Goal: Information Seeking & Learning: Learn about a topic

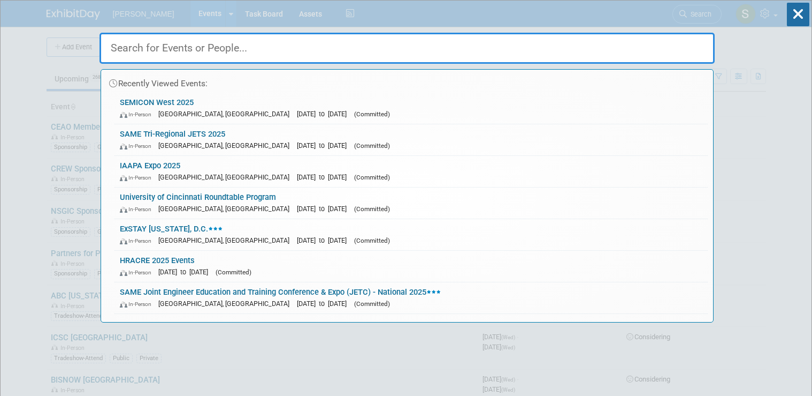
click at [283, 47] on input "text" at bounding box center [407, 48] width 615 height 31
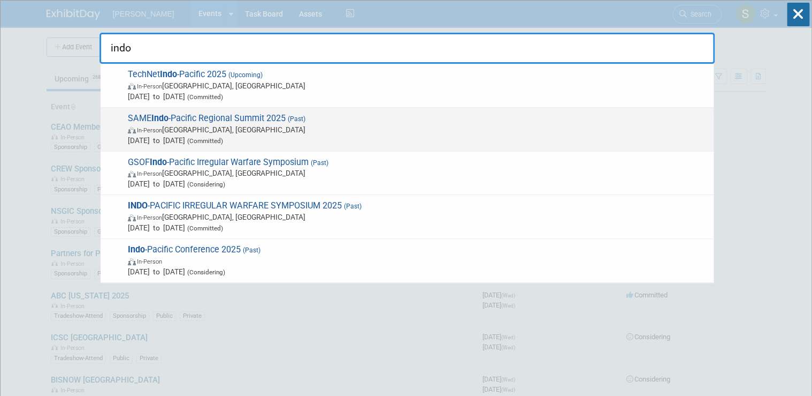
type input "indo"
click at [297, 128] on span "In-Person [GEOGRAPHIC_DATA], [GEOGRAPHIC_DATA]" at bounding box center [418, 129] width 581 height 11
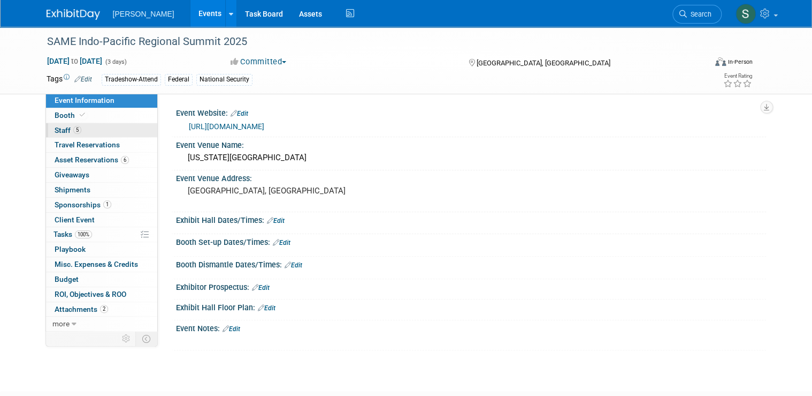
click at [77, 128] on link "5 Staff 5" at bounding box center [101, 130] width 111 height 14
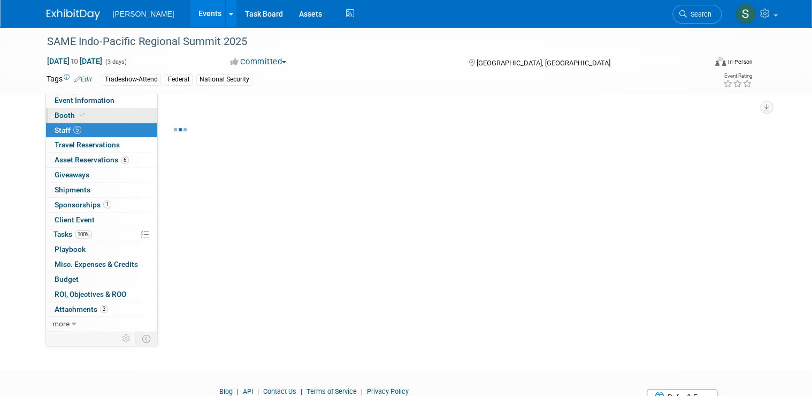
click at [91, 118] on link "Booth" at bounding box center [101, 115] width 111 height 14
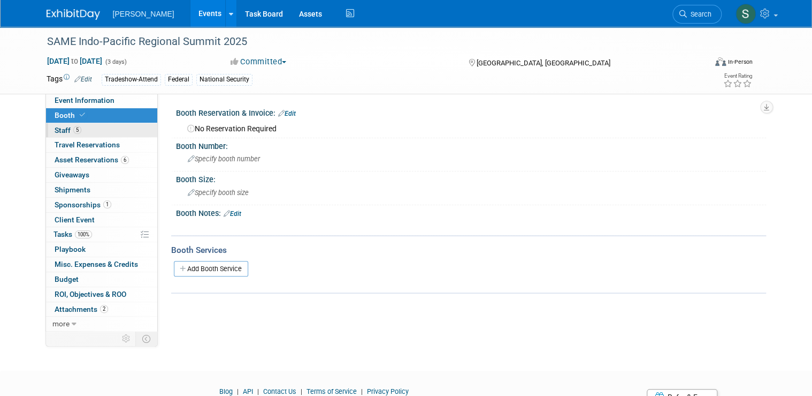
click at [93, 131] on link "5 Staff 5" at bounding box center [101, 130] width 111 height 14
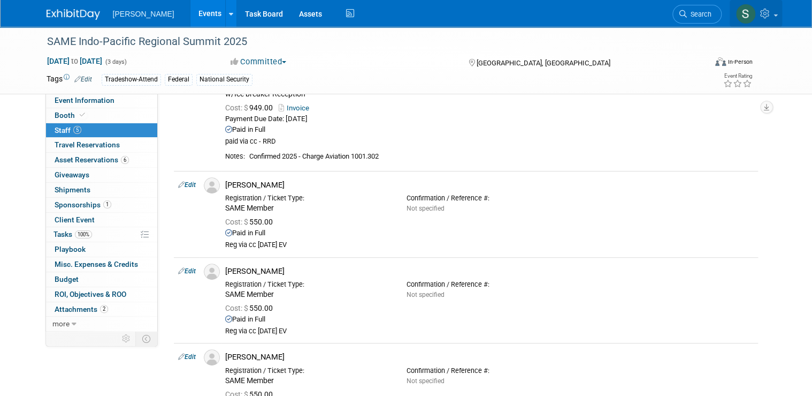
scroll to position [86, 0]
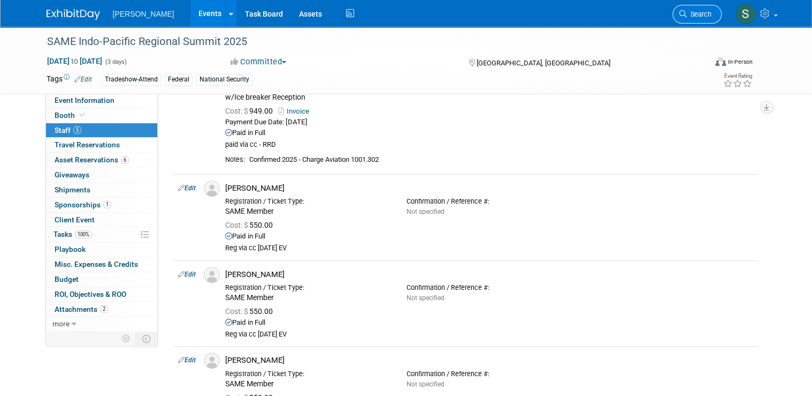
click at [702, 19] on link "Search" at bounding box center [697, 14] width 49 height 19
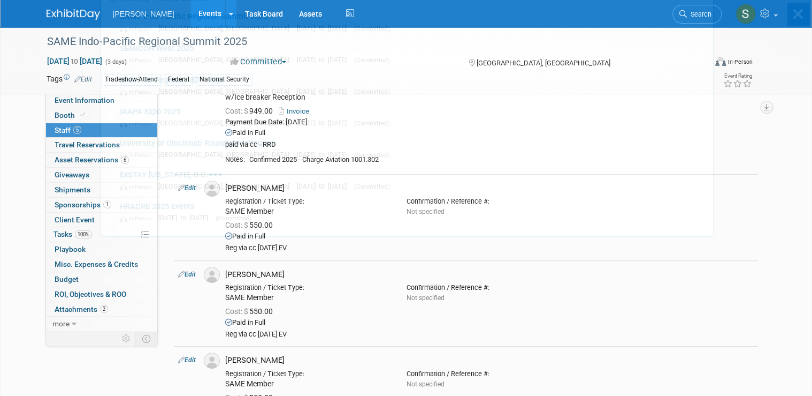
scroll to position [0, 0]
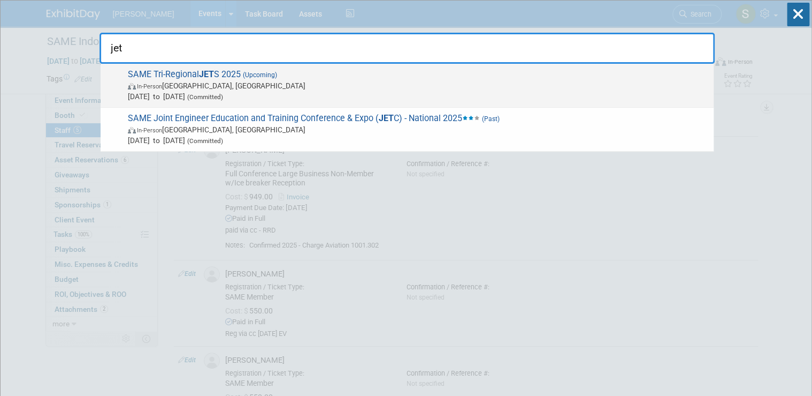
type input "jet"
click at [271, 80] on span "In-Person Jacksonville, FL" at bounding box center [418, 85] width 581 height 11
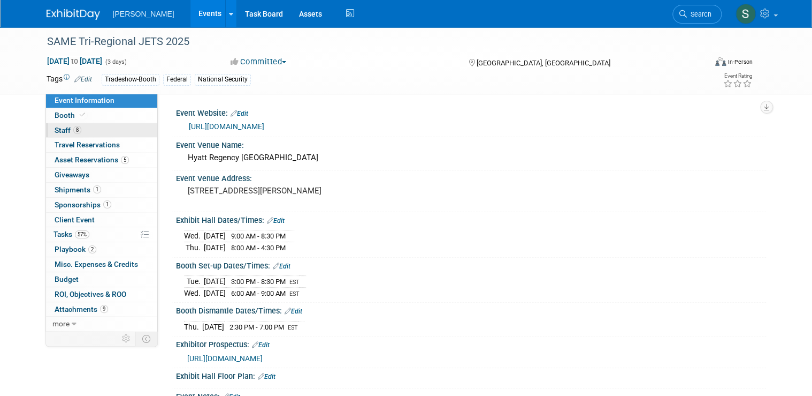
click at [128, 137] on link "8 Staff 8" at bounding box center [101, 130] width 111 height 14
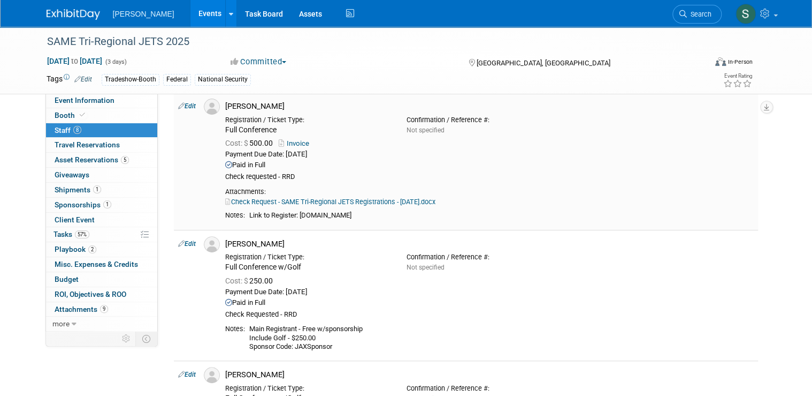
scroll to position [43, 0]
click at [77, 283] on link "Budget" at bounding box center [101, 279] width 111 height 14
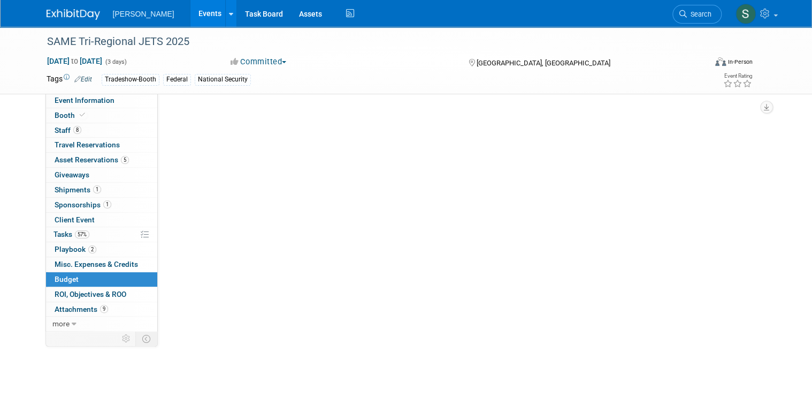
scroll to position [0, 0]
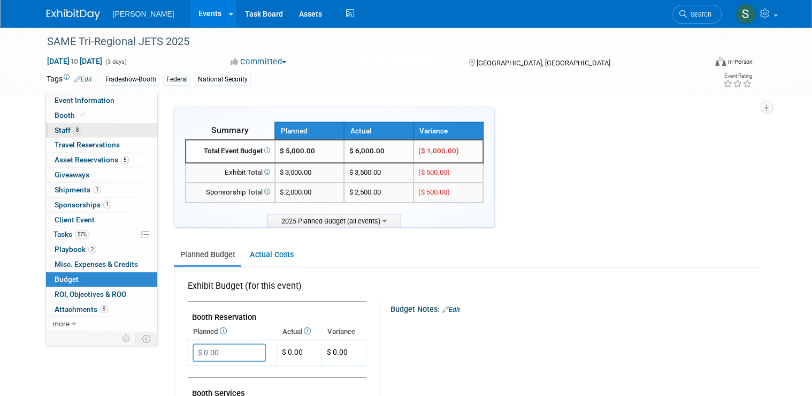
click at [92, 126] on link "8 Staff 8" at bounding box center [101, 130] width 111 height 14
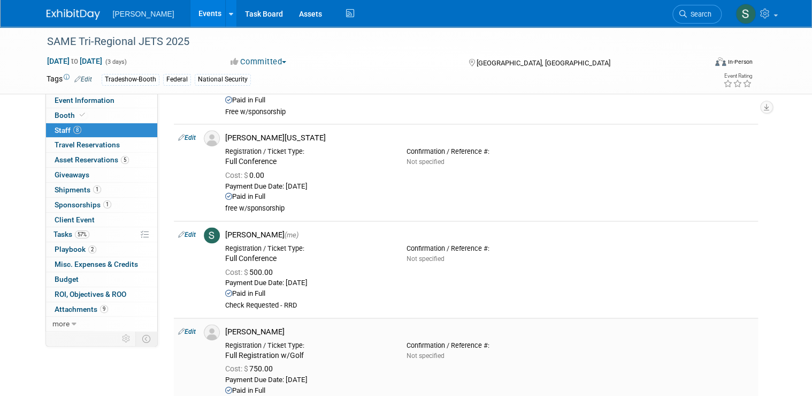
scroll to position [747, 0]
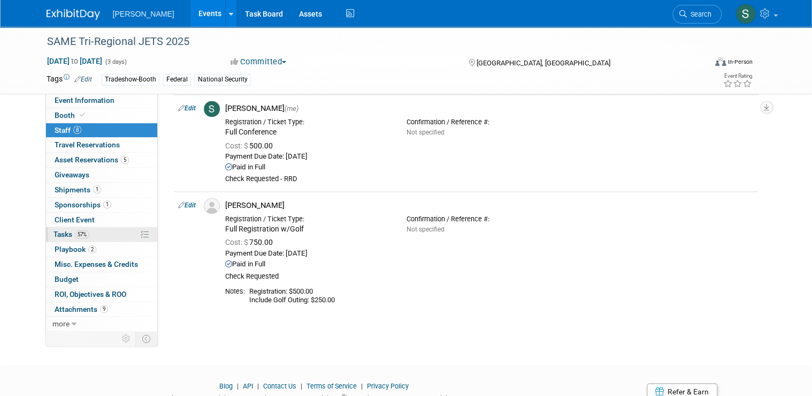
click at [94, 235] on link "57% Tasks 57%" at bounding box center [101, 234] width 111 height 14
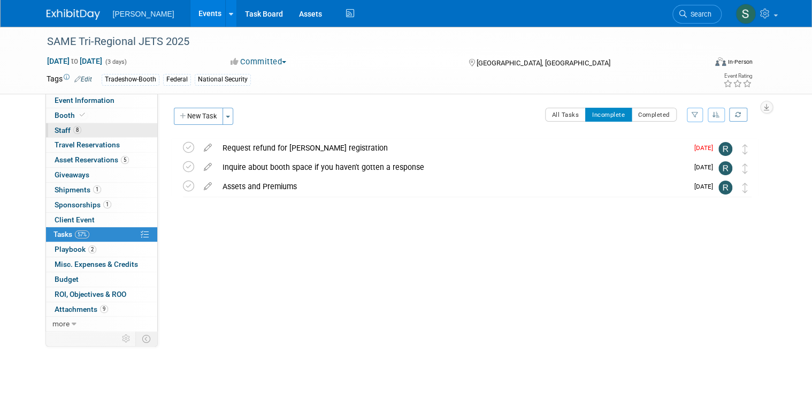
click at [92, 133] on link "8 Staff 8" at bounding box center [101, 130] width 111 height 14
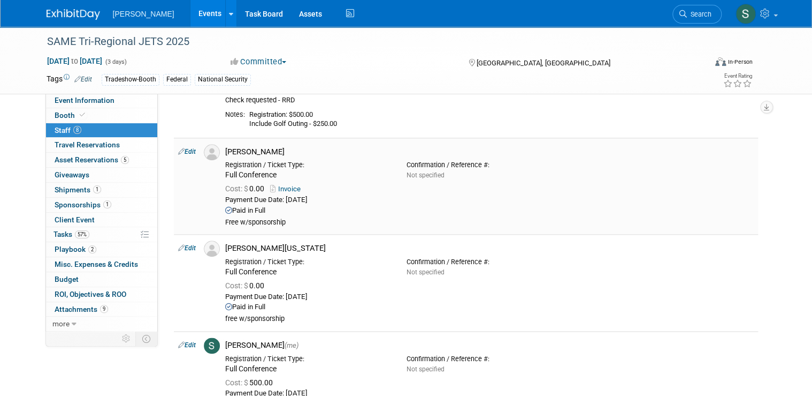
scroll to position [514, 0]
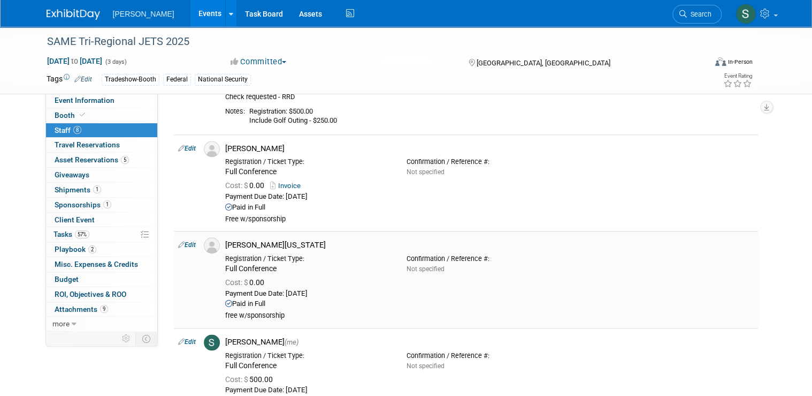
click at [666, 235] on td "Richard Washington Registration / Ticket Type: Full Conference 0.00" at bounding box center [489, 279] width 537 height 97
click at [58, 319] on span "more" at bounding box center [60, 323] width 17 height 9
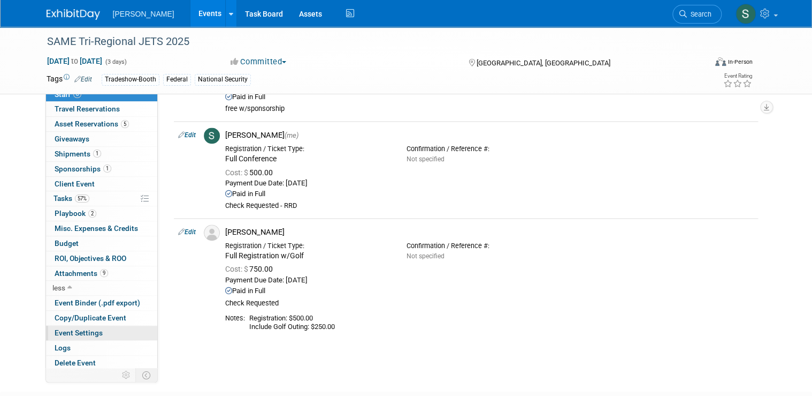
scroll to position [728, 0]
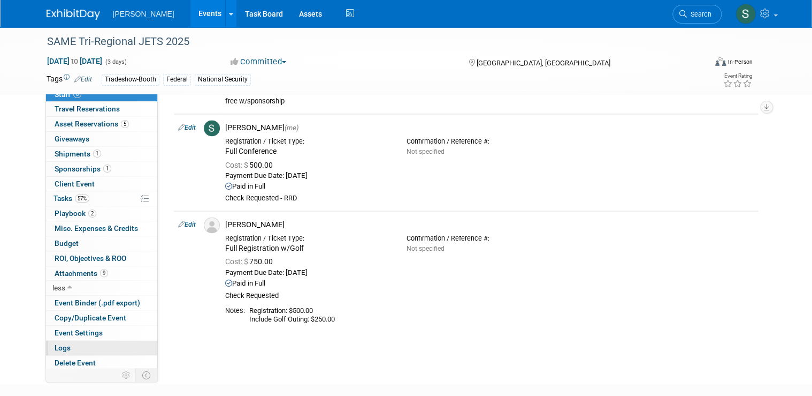
click at [80, 341] on link "Logs" at bounding box center [101, 347] width 111 height 14
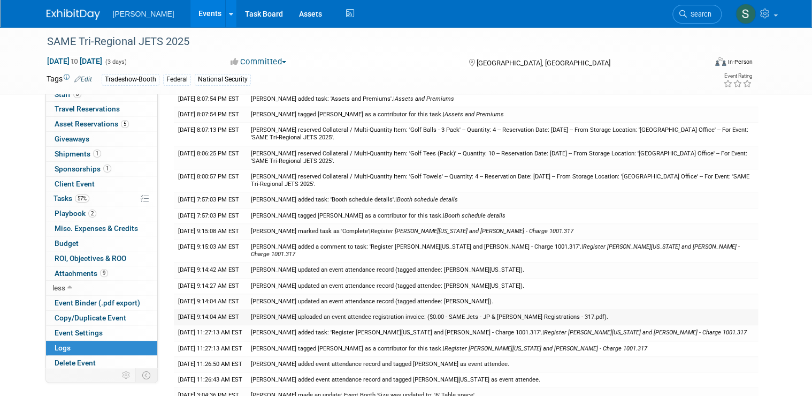
scroll to position [428, 0]
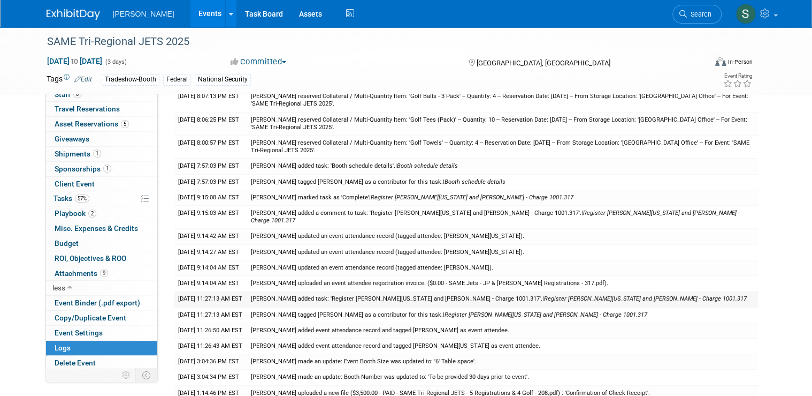
click at [348, 291] on td "Lindsey Wolanczyk added task: 'Register Richard Washington and JP Johns - Charg…" at bounding box center [503, 299] width 512 height 16
click at [255, 291] on td "Lindsey Wolanczyk added task: 'Register Richard Washington and JP Johns - Charg…" at bounding box center [503, 299] width 512 height 16
click at [478, 291] on td "Lindsey Wolanczyk added task: 'Register Richard Washington and JP Johns - Charg…" at bounding box center [503, 299] width 512 height 16
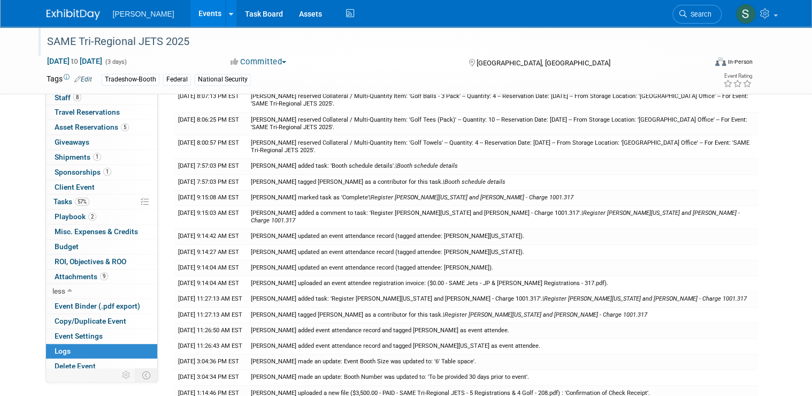
click at [136, 41] on div "SAME Tri-Regional JETS 2025" at bounding box center [368, 41] width 650 height 19
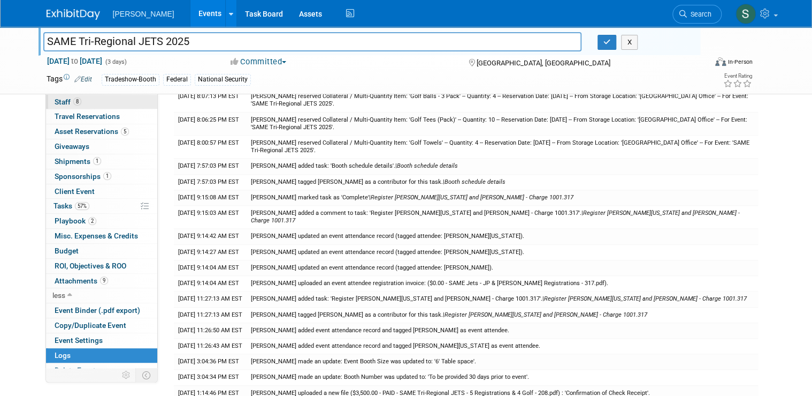
scroll to position [0, 0]
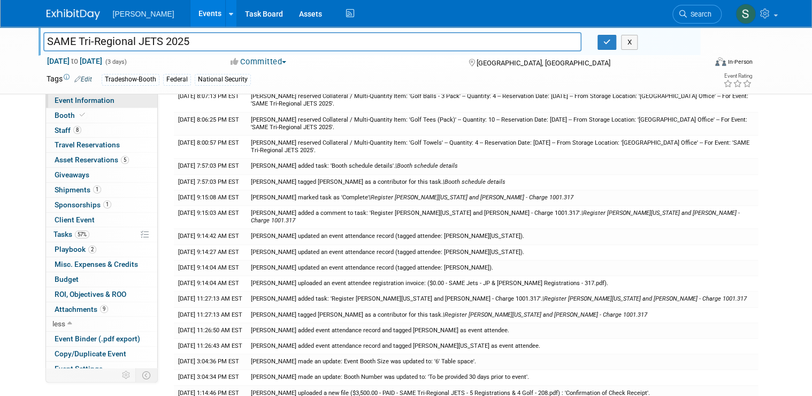
click at [101, 103] on span "Event Information" at bounding box center [85, 100] width 60 height 9
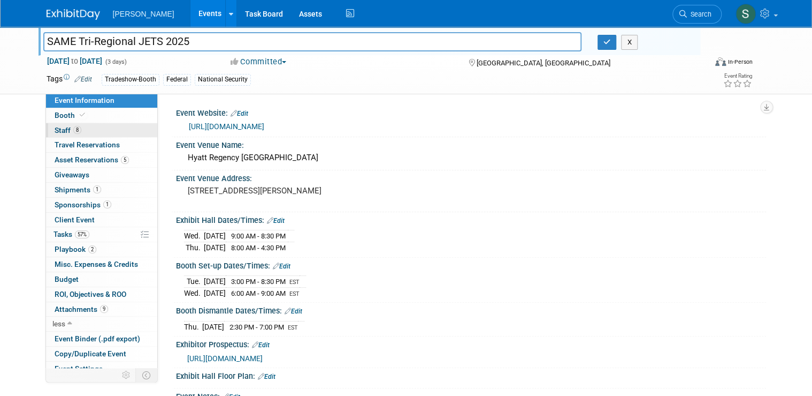
click at [80, 131] on link "8 Staff 8" at bounding box center [101, 130] width 111 height 14
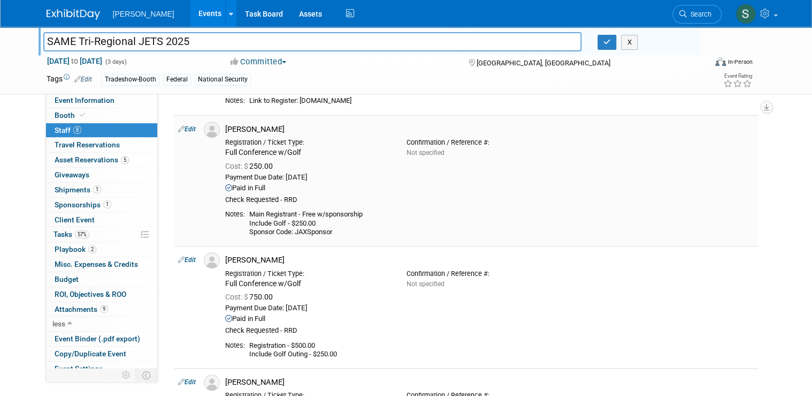
scroll to position [171, 0]
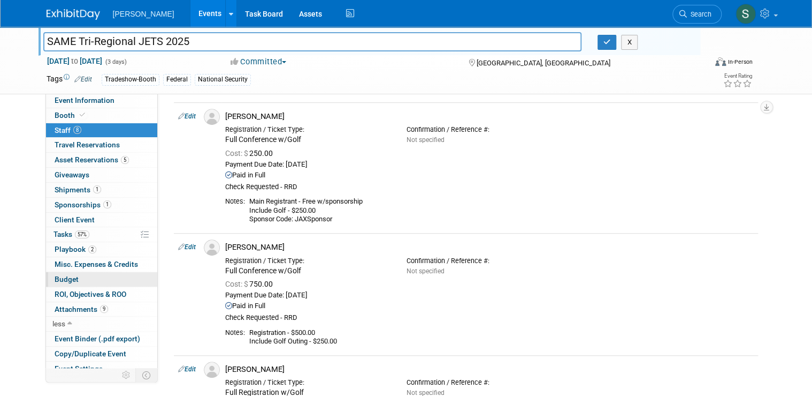
click at [95, 280] on link "Budget" at bounding box center [101, 279] width 111 height 14
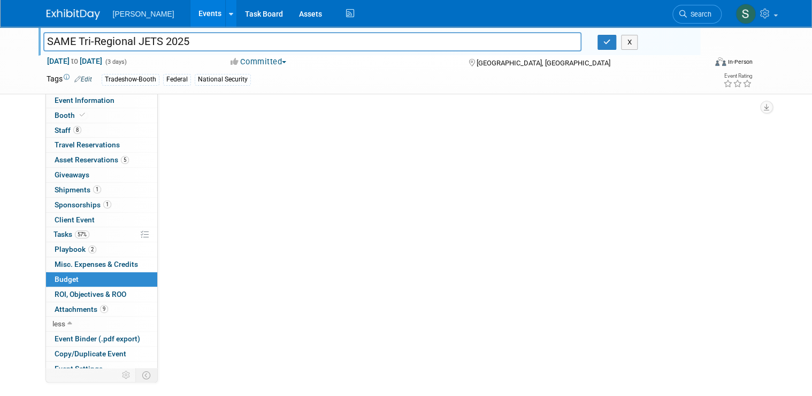
scroll to position [0, 0]
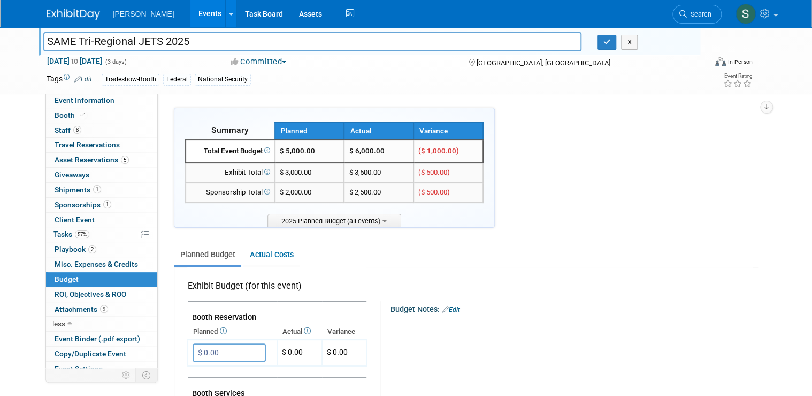
drag, startPoint x: 662, startPoint y: 253, endPoint x: 631, endPoint y: 247, distance: 31.6
click at [662, 253] on ul "Planned Budget Actual Costs" at bounding box center [466, 256] width 584 height 24
click at [105, 130] on link "8 Staff 8" at bounding box center [101, 130] width 111 height 14
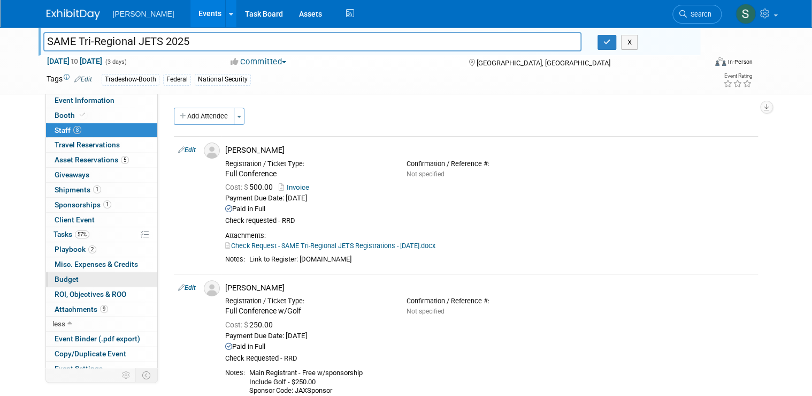
click at [71, 281] on link "Budget" at bounding box center [101, 279] width 111 height 14
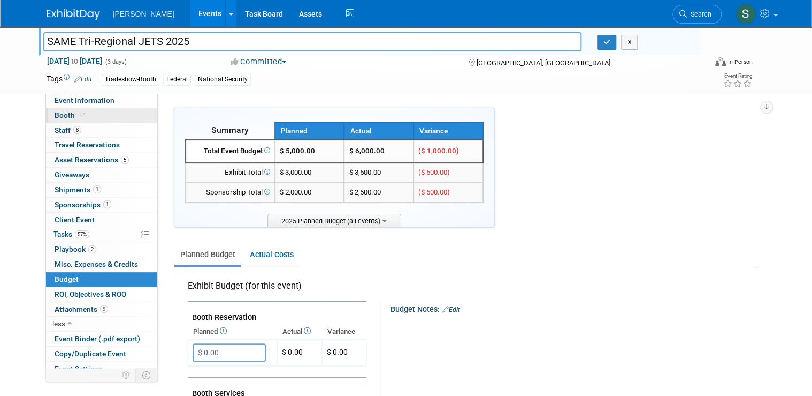
click at [79, 116] on link "Booth" at bounding box center [101, 115] width 111 height 14
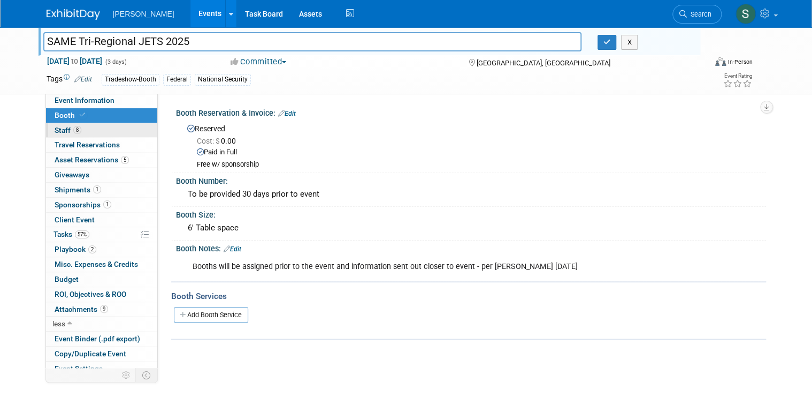
click at [98, 128] on link "8 Staff 8" at bounding box center [101, 130] width 111 height 14
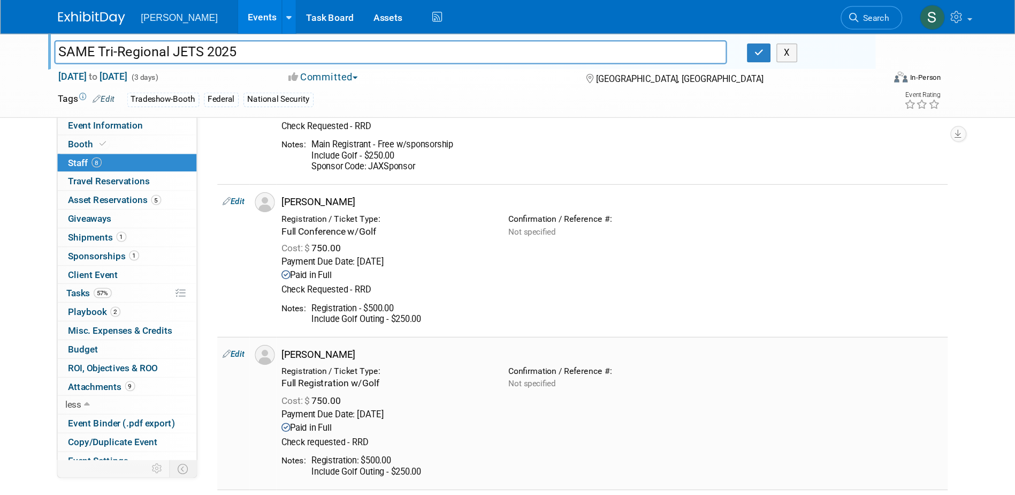
scroll to position [214, 0]
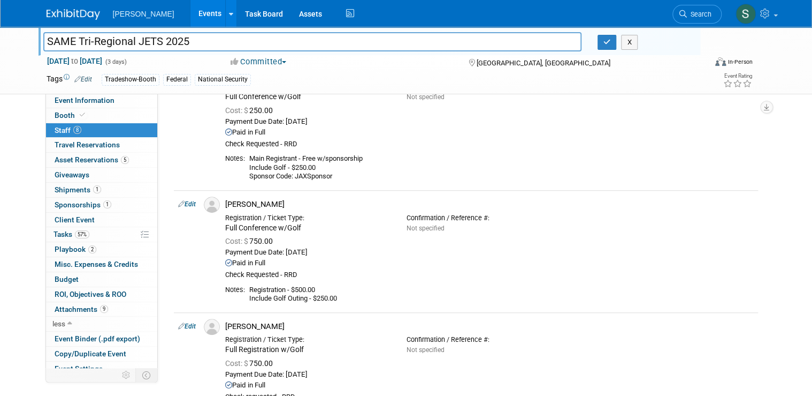
click at [785, 193] on div "SAME Tri-Regional JETS 2025 SAME Tri-Regional JETS 2025 X Oct 21, 2025 to Oct 2…" at bounding box center [406, 346] width 812 height 1066
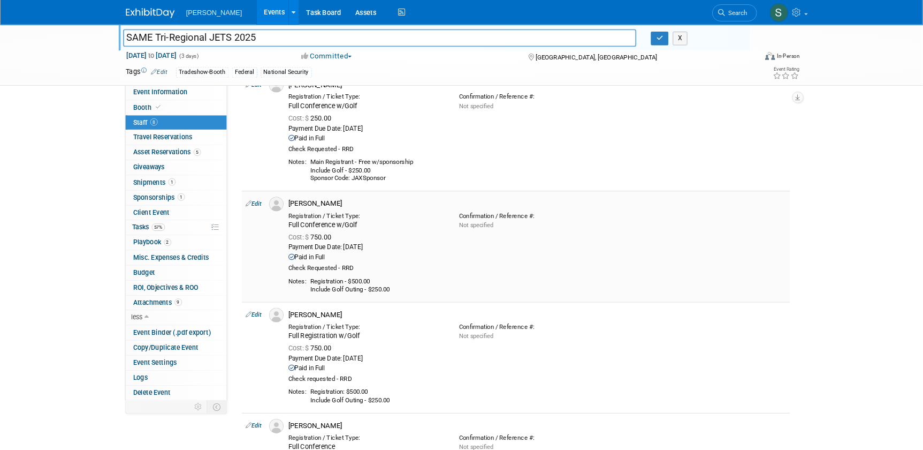
scroll to position [161, 0]
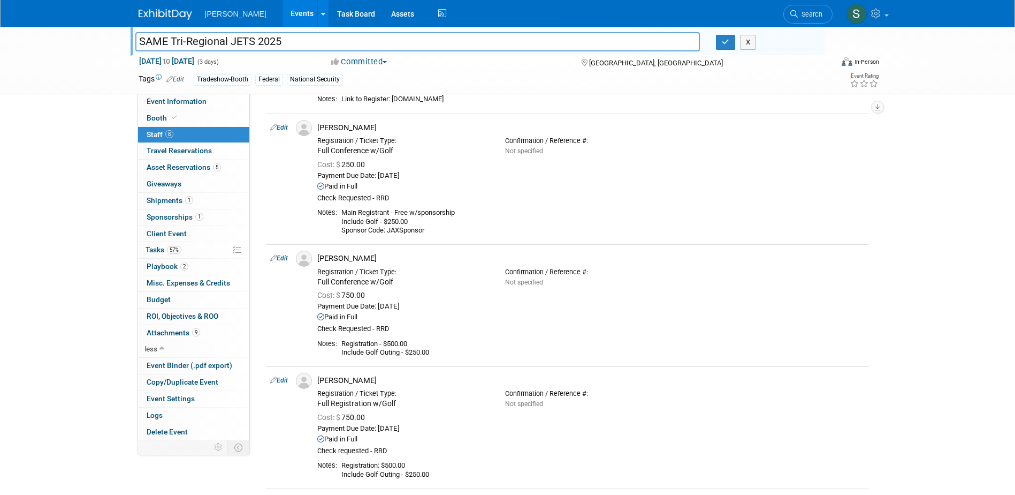
click at [812, 305] on div "SAME Tri-Regional JETS 2025 SAME Tri-Regional JETS 2025 X Oct 21, 2025 to Oct 2…" at bounding box center [507, 399] width 1015 height 1066
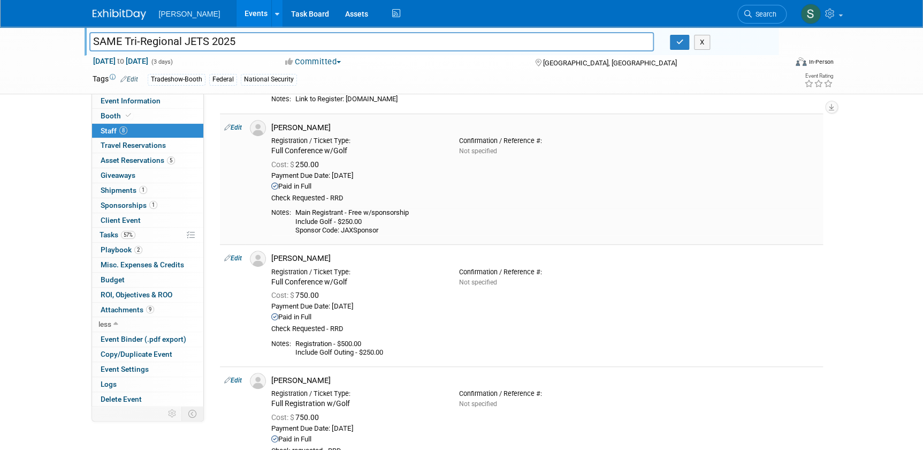
click at [802, 210] on div "Main Registrant - Free w/sponsorship Include Golf - $250.00 Sponsor Code: JAXSp…" at bounding box center [556, 221] width 523 height 27
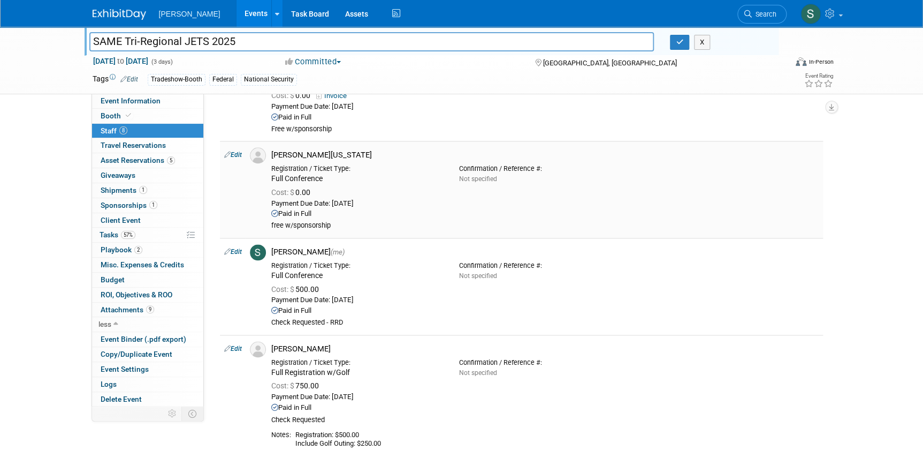
scroll to position [696, 0]
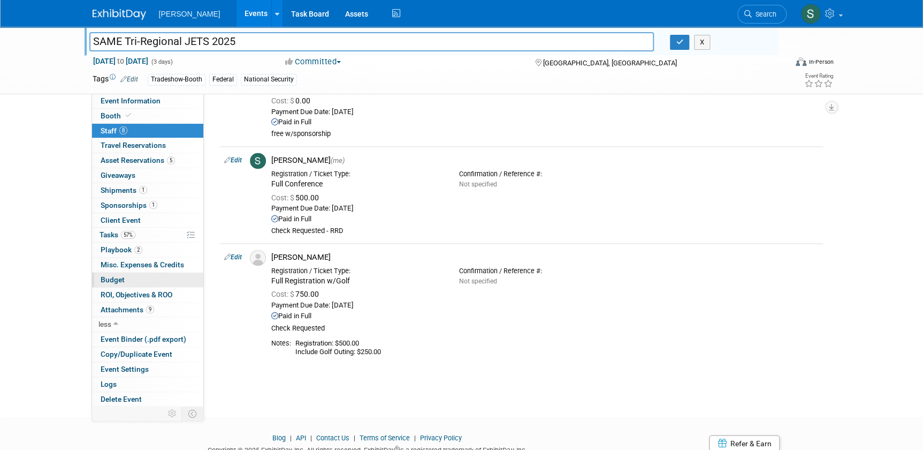
click at [128, 277] on link "Budget" at bounding box center [147, 279] width 111 height 14
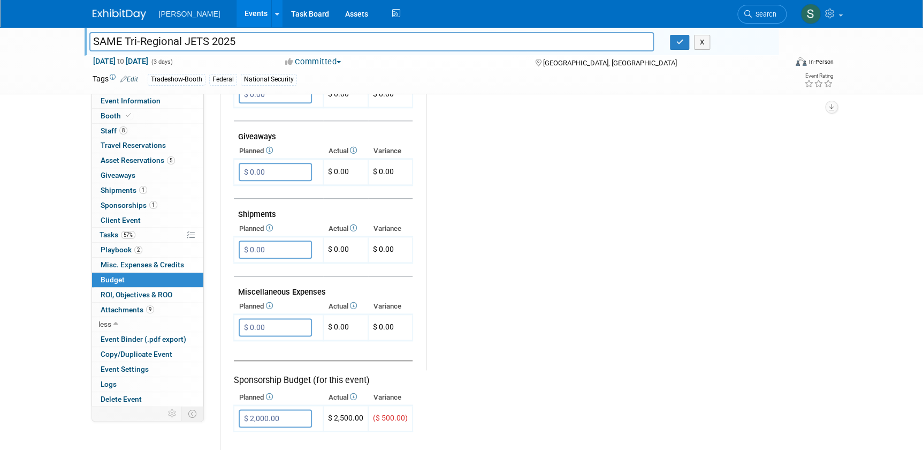
scroll to position [583, 0]
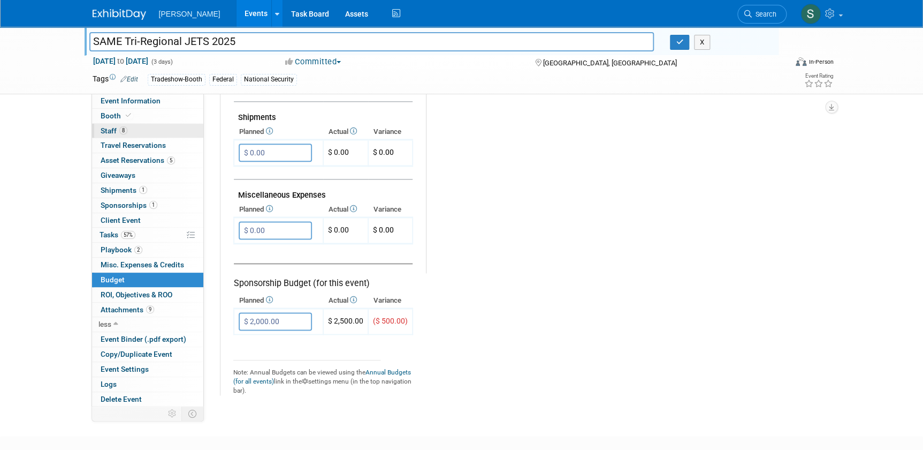
click at [161, 124] on link "8 Staff 8" at bounding box center [147, 131] width 111 height 14
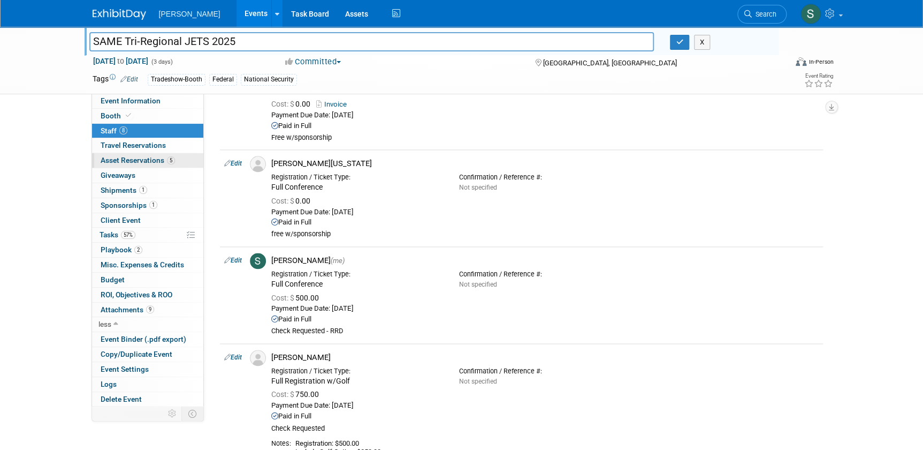
scroll to position [535, 0]
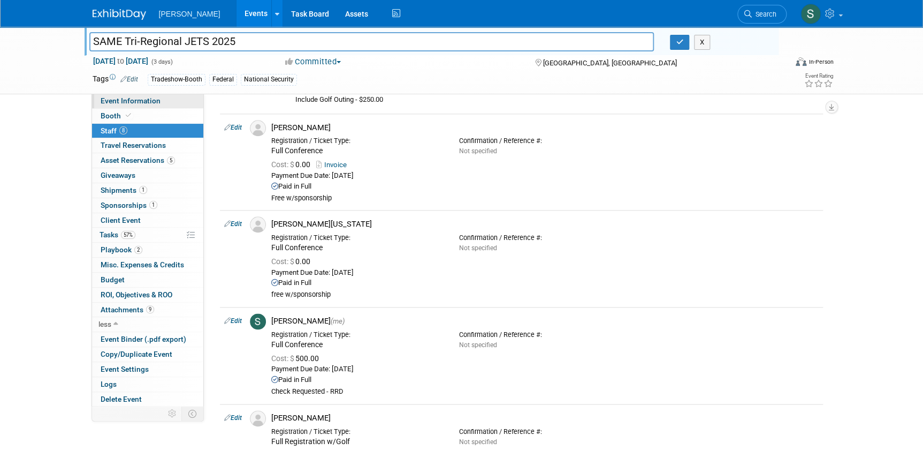
click at [143, 107] on link "Event Information" at bounding box center [147, 101] width 111 height 14
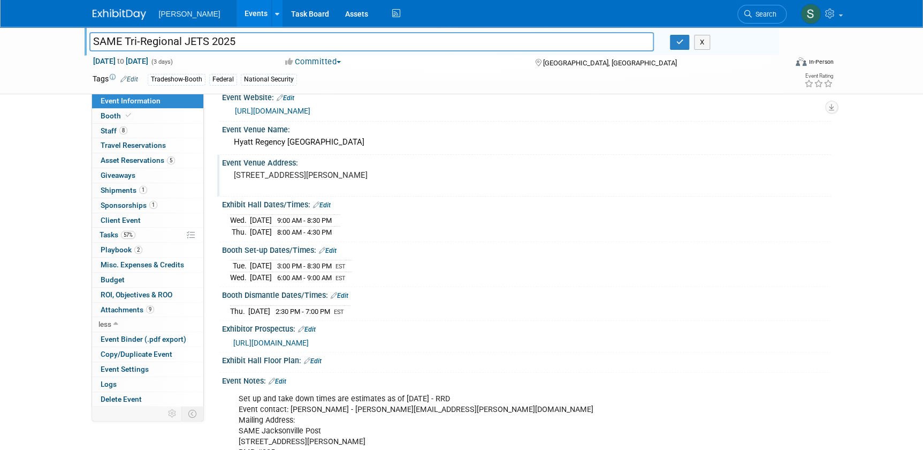
scroll to position [0, 0]
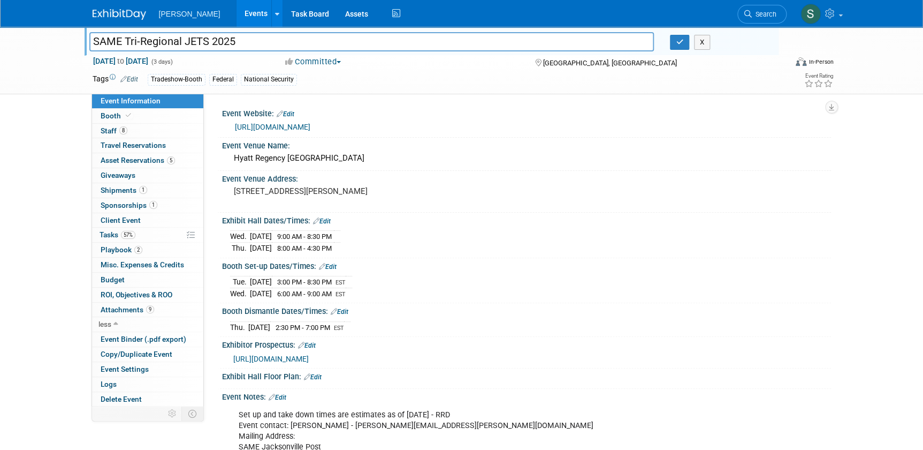
click at [310, 125] on link "https://samejax.org/meetinginfo.php?id=215&ts=1748026673" at bounding box center [272, 127] width 75 height 9
